Goal: Task Accomplishment & Management: Manage account settings

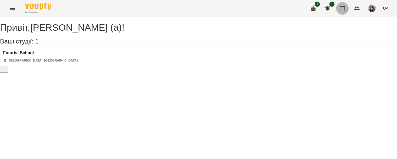
click at [343, 10] on icon "button" at bounding box center [342, 8] width 6 height 6
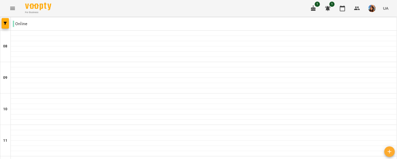
scroll to position [283, 0]
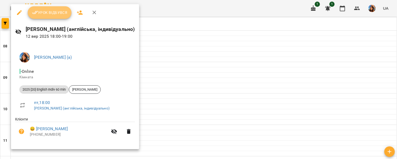
click at [46, 15] on span "Урок відбувся" at bounding box center [50, 12] width 36 height 6
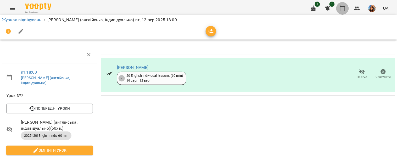
click at [346, 5] on button "button" at bounding box center [342, 8] width 13 height 13
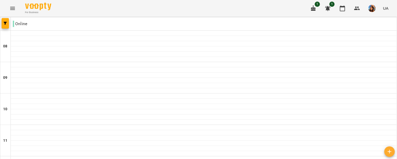
scroll to position [302, 0]
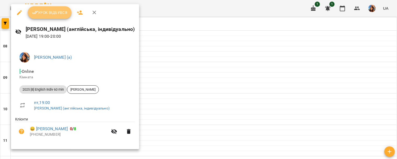
click at [41, 16] on button "Урок відбувся" at bounding box center [50, 12] width 44 height 13
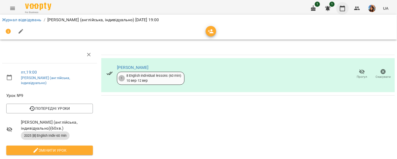
click at [340, 5] on button "button" at bounding box center [342, 8] width 13 height 13
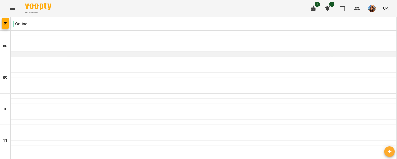
scroll to position [341, 0]
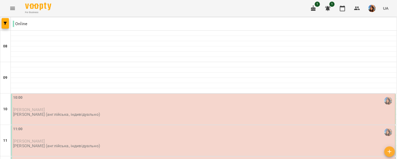
scroll to position [0, 0]
